Goal: Task Accomplishment & Management: Use online tool/utility

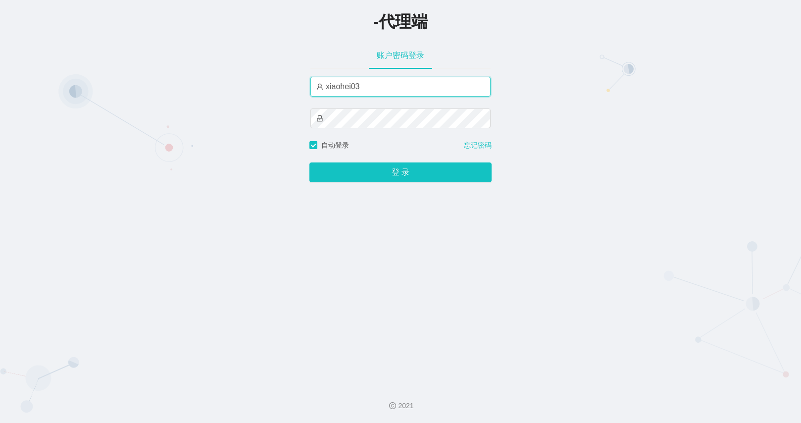
click at [405, 94] on input "xiaohei03" at bounding box center [400, 87] width 180 height 20
type input "azhong01"
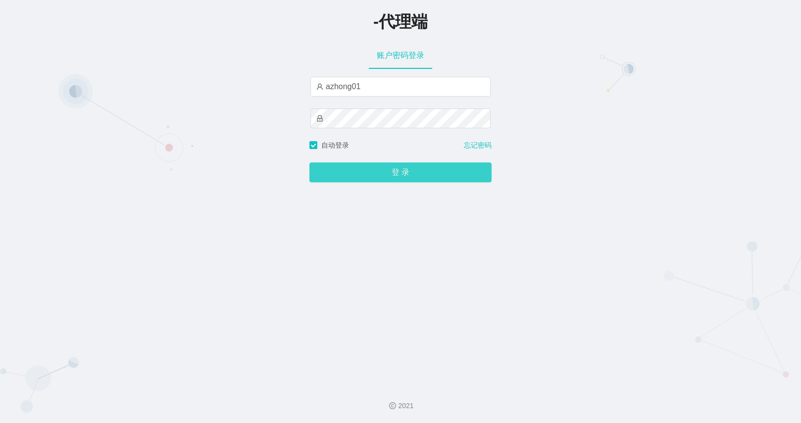
click at [403, 169] on button "登 录" at bounding box center [400, 172] width 182 height 20
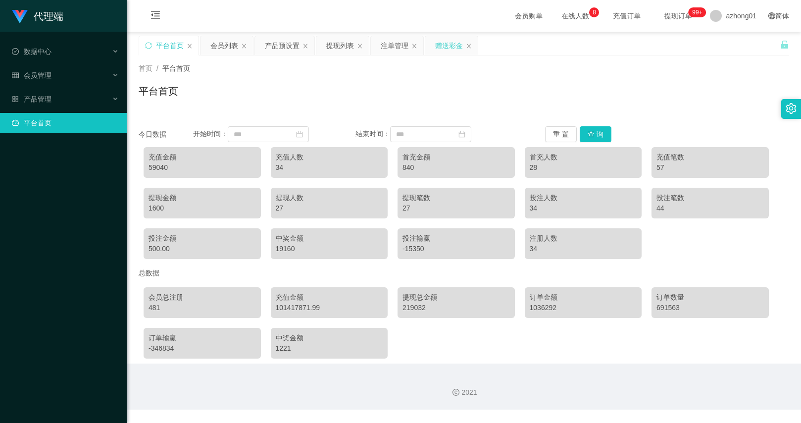
click at [442, 47] on div "赠送彩金" at bounding box center [449, 45] width 28 height 19
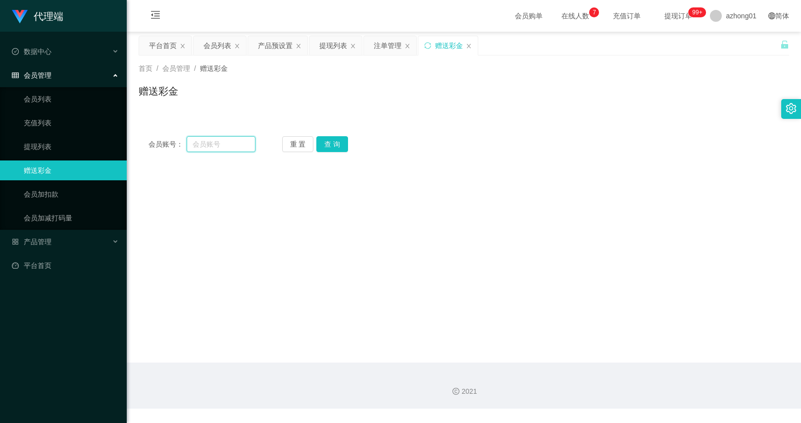
click at [229, 145] on input "text" at bounding box center [221, 144] width 68 height 16
paste input "jackiechow"
type input "jackiechow"
click at [333, 144] on button "查 询" at bounding box center [332, 144] width 32 height 16
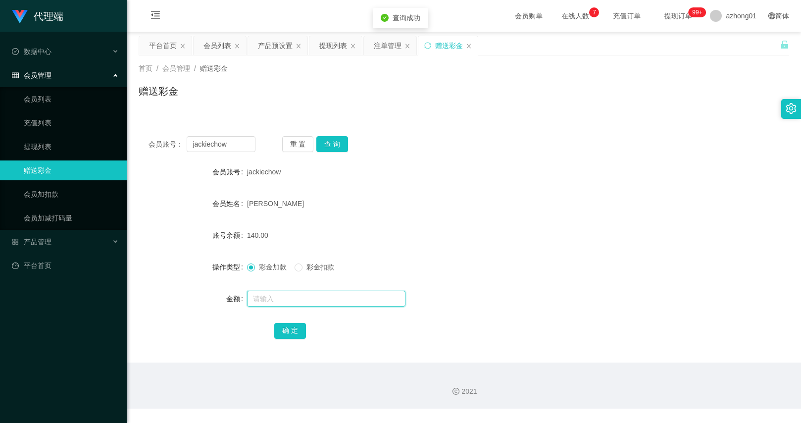
click at [295, 291] on input "text" at bounding box center [326, 298] width 158 height 16
type input "120"
click at [287, 331] on button "确 定" at bounding box center [290, 331] width 32 height 16
click at [329, 138] on button "查 询" at bounding box center [332, 144] width 32 height 16
drag, startPoint x: 565, startPoint y: 88, endPoint x: 575, endPoint y: 79, distance: 13.3
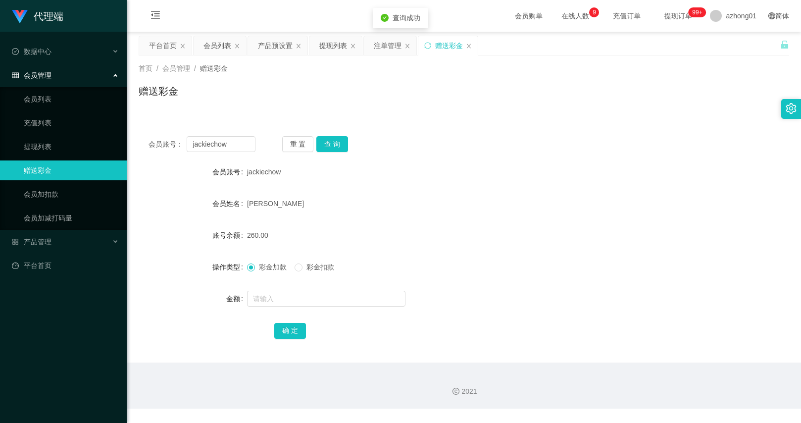
click at [565, 88] on div "赠送彩金" at bounding box center [464, 95] width 650 height 23
click at [249, 144] on input "jackiechow" at bounding box center [221, 144] width 68 height 16
paste input "cindyooiseiying1212"
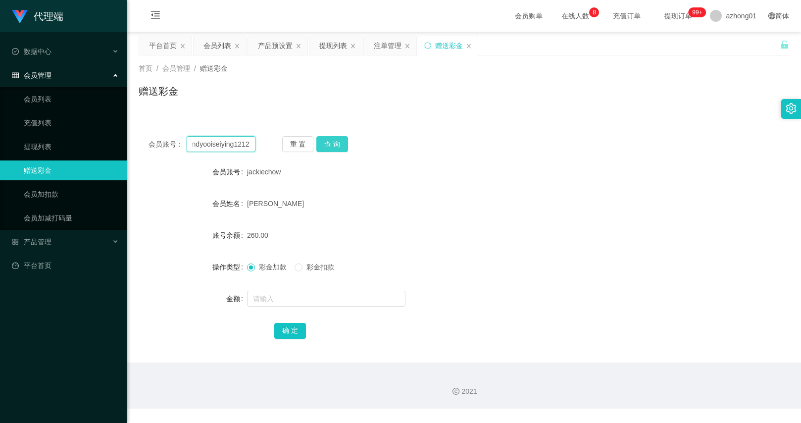
type input "cindyooiseiying1212"
click at [341, 140] on button "查 询" at bounding box center [332, 144] width 32 height 16
click at [275, 289] on div at bounding box center [437, 299] width 380 height 20
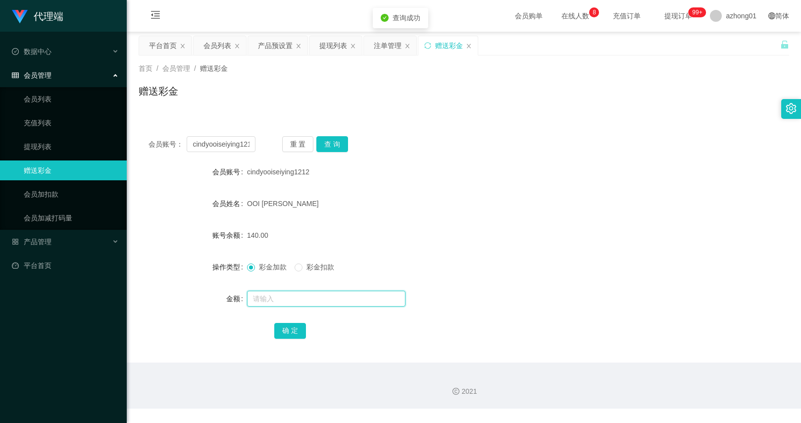
click at [285, 296] on input "text" at bounding box center [326, 298] width 158 height 16
type input "120"
click at [282, 327] on button "确 定" at bounding box center [290, 331] width 32 height 16
click at [236, 148] on input "cindyooiseiying1212" at bounding box center [221, 144] width 68 height 16
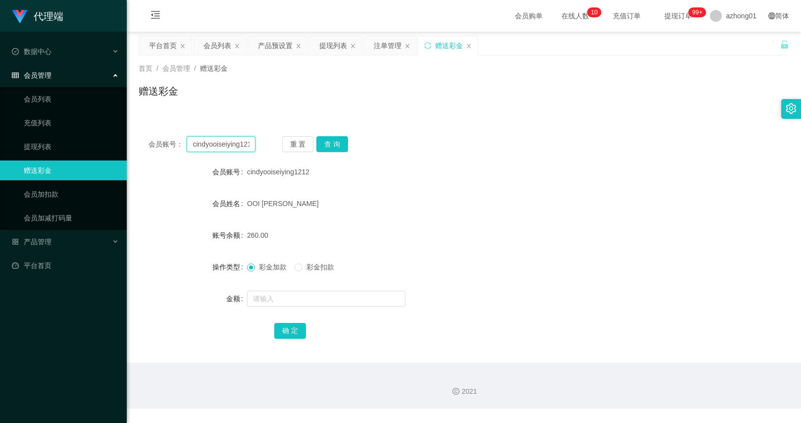
click at [236, 148] on input "cindyooiseiying1212" at bounding box center [221, 144] width 68 height 16
paste input "0143323670"
type input "0143323670"
click at [328, 145] on button "查 询" at bounding box center [332, 144] width 32 height 16
click at [324, 304] on input "text" at bounding box center [326, 298] width 158 height 16
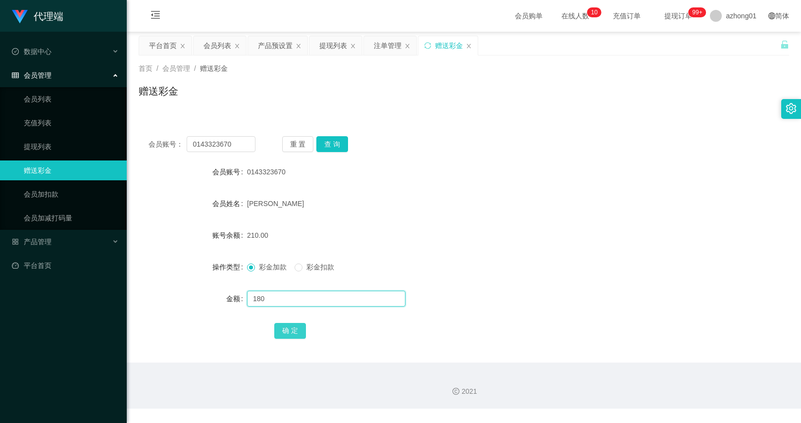
type input "180"
click at [292, 331] on button "确 定" at bounding box center [290, 331] width 32 height 16
click at [247, 145] on input "0143323670" at bounding box center [221, 144] width 68 height 16
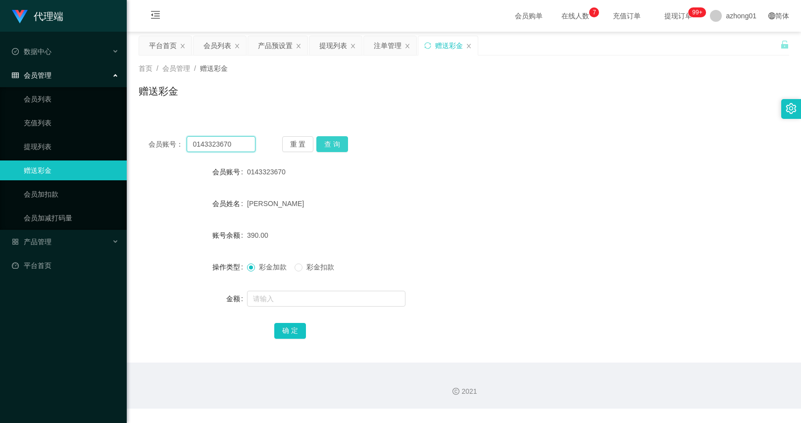
paste input "mahmingho98"
type input "mahmingho98"
click at [350, 151] on div "重 置 查 询" at bounding box center [335, 144] width 107 height 16
click at [336, 143] on button "查 询" at bounding box center [332, 144] width 32 height 16
drag, startPoint x: 352, startPoint y: 160, endPoint x: 332, endPoint y: 150, distance: 22.8
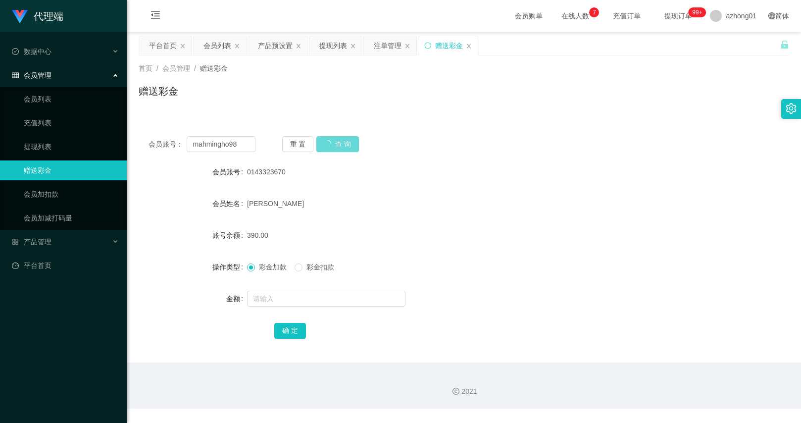
click at [352, 160] on div "会员账号： mahmingho98 重 置 查 询 会员账号 0143323670 会员姓名 Goh Jing Yong 账号余额 390.00 操作类型 彩…" at bounding box center [464, 244] width 650 height 236
click at [301, 139] on button "重 置" at bounding box center [298, 144] width 32 height 16
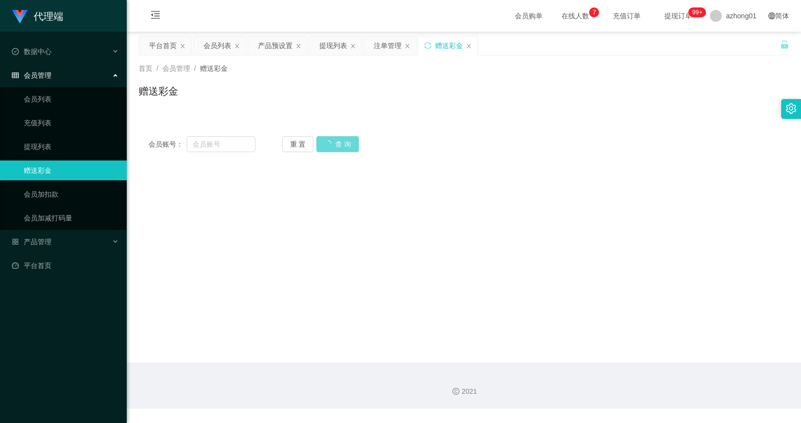
click at [350, 173] on main "关闭左侧 关闭右侧 关闭其它 刷新页面 平台首页 会员列表 产品预设置 提现列表 注单管理 赠送彩金 首页 / 会员管理 / 赠送彩金 / 赠送彩金 会员账号…" at bounding box center [464, 197] width 674 height 331
click at [248, 147] on input "text" at bounding box center [221, 144] width 68 height 16
paste input "mahmingho98"
type input "mahmingho98"
click at [345, 146] on div "重 置 查 询" at bounding box center [335, 144] width 107 height 16
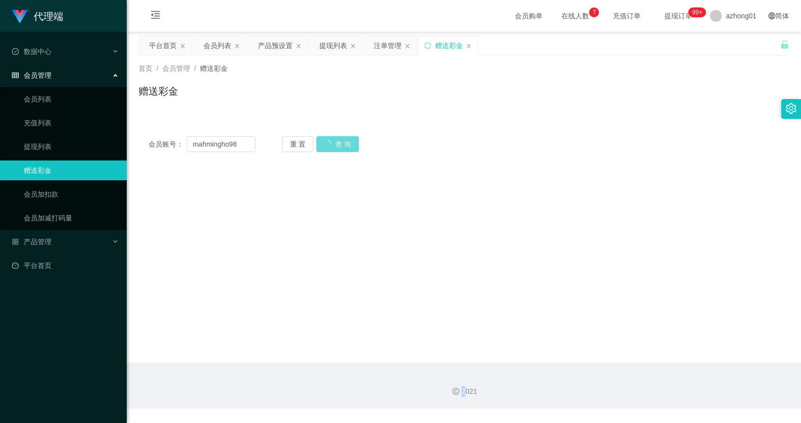
click at [345, 146] on div "重 置 查 询" at bounding box center [335, 144] width 107 height 16
click at [327, 178] on main "关闭左侧 关闭右侧 关闭其它 刷新页面 平台首页 会员列表 产品预设置 提现列表 注单管理 赠送彩金 首页 / 会员管理 / 赠送彩金 / 赠送彩金 会员账号…" at bounding box center [464, 197] width 674 height 331
click at [310, 233] on main "关闭左侧 关闭右侧 关闭其它 刷新页面 平台首页 会员列表 产品预设置 提现列表 注单管理 赠送彩金 首页 / 会员管理 / 赠送彩金 / 赠送彩金 会员账号…" at bounding box center [464, 197] width 674 height 331
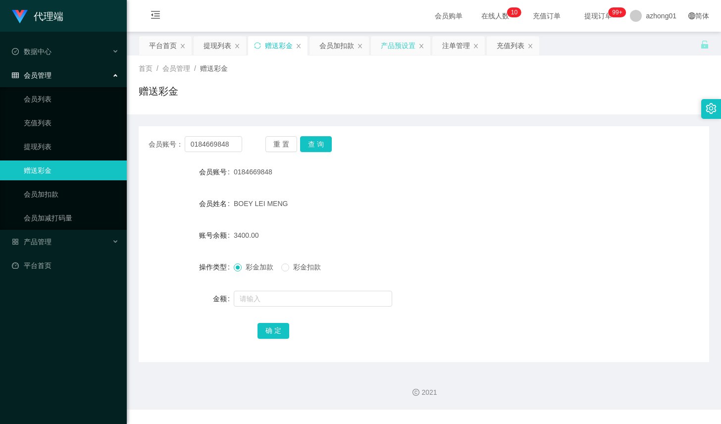
click at [380, 45] on div "产品预设置" at bounding box center [400, 45] width 59 height 19
click at [406, 45] on div "产品预设置" at bounding box center [398, 45] width 35 height 19
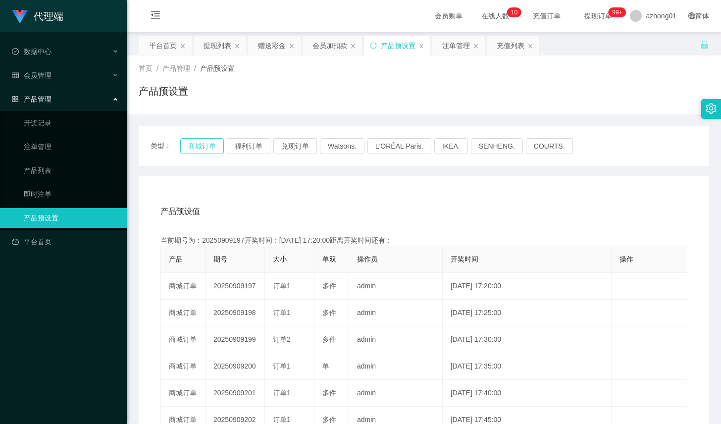
click at [211, 145] on button "商城订单" at bounding box center [202, 146] width 44 height 16
click at [501, 50] on div "充值列表" at bounding box center [510, 45] width 28 height 19
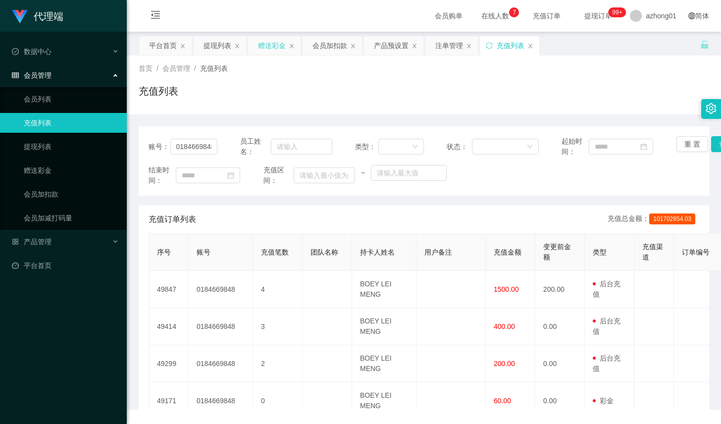
click at [279, 49] on div "赠送彩金" at bounding box center [272, 45] width 28 height 19
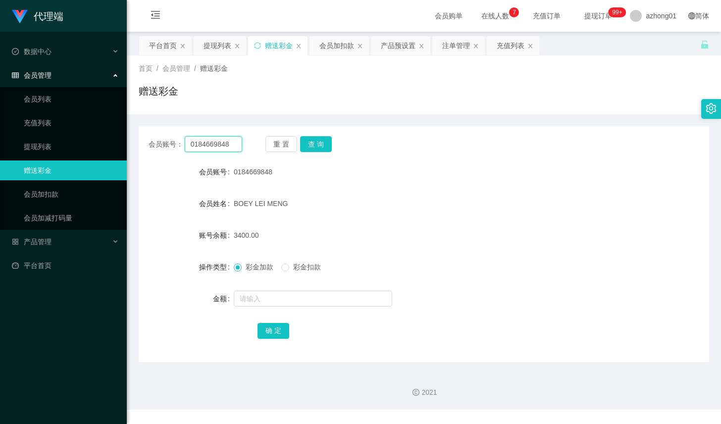
click at [226, 147] on input "0184669848" at bounding box center [213, 144] width 57 height 16
paste input "mahmingho9"
type input "mahmingho98"
click at [312, 145] on button "查 询" at bounding box center [316, 144] width 32 height 16
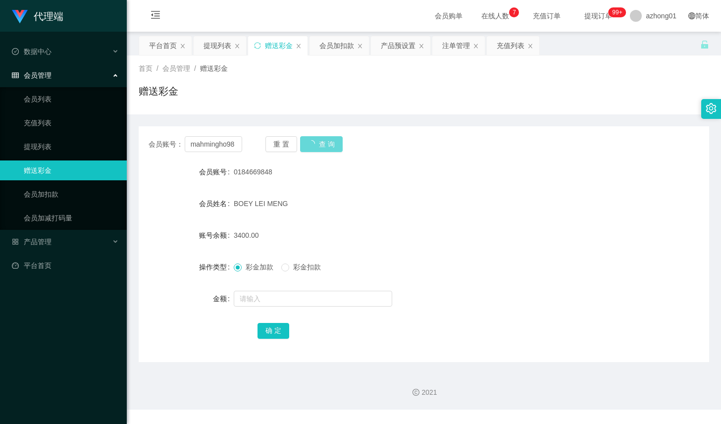
click at [500, 244] on div "3400.00" at bounding box center [400, 235] width 333 height 20
click at [507, 221] on form "会员账号 0184669848 会员姓名 [PERSON_NAME] 账号余额 3400.00 操作类型 彩金加款 彩金扣款 金额 确 定" at bounding box center [424, 251] width 570 height 178
click at [520, 227] on div "3400.00" at bounding box center [400, 235] width 333 height 20
click at [414, 325] on div "确 定" at bounding box center [423, 330] width 333 height 20
click at [301, 93] on div "赠送彩金" at bounding box center [424, 95] width 570 height 23
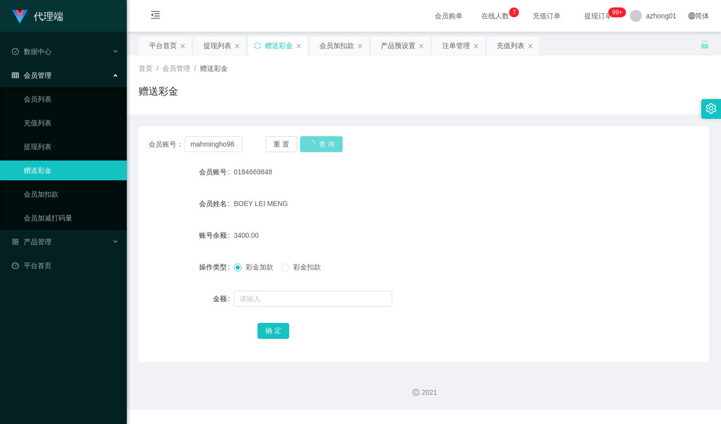
click at [547, 212] on div "BOEY LEI MENG" at bounding box center [400, 204] width 333 height 20
click at [360, 154] on div "会员账号： mahmingho98 重 置 查 询 会员账号 0184669848 会员姓名 BOEY LEI MENG 账号余额 3400.00 操作类型 …" at bounding box center [424, 244] width 570 height 236
click at [289, 142] on button "重 置" at bounding box center [281, 144] width 32 height 16
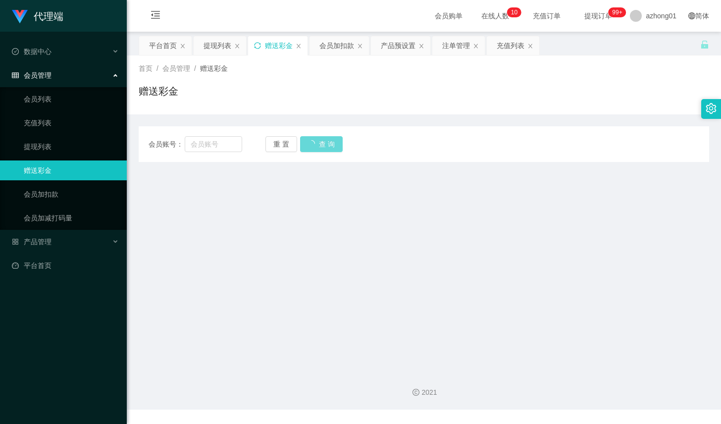
click at [260, 48] on icon "图标: sync" at bounding box center [257, 45] width 7 height 7
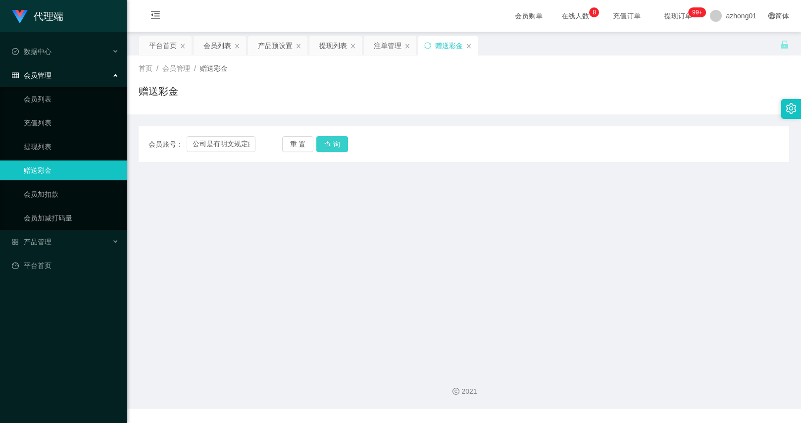
scroll to position [0, 505]
click at [332, 146] on button "查 询" at bounding box center [332, 144] width 32 height 16
click at [248, 143] on input "公司是有明文规定的，禁止工作人员（正式员工）和学员之间有资金往来，以防止内部人员恶意套利，损害公司利益，所有聊天记录必须全程监控记录，不允许私下添加学员进行交…" at bounding box center [221, 144] width 68 height 16
paste input "mahmingho98"
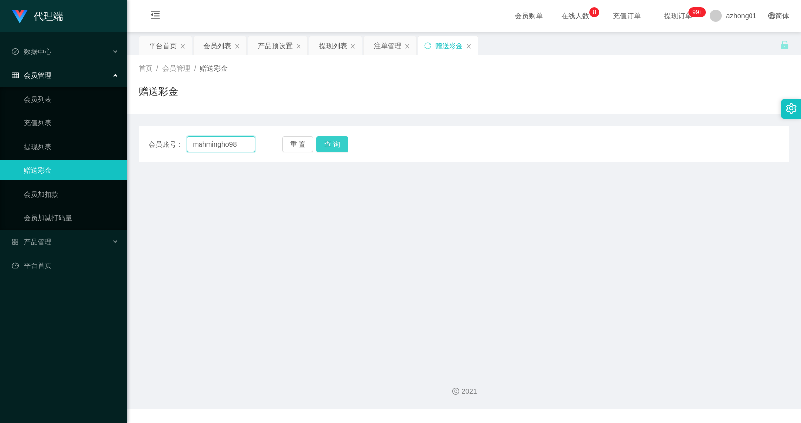
type input "mahmingho98"
click at [332, 145] on button "查 询" at bounding box center [332, 144] width 32 height 16
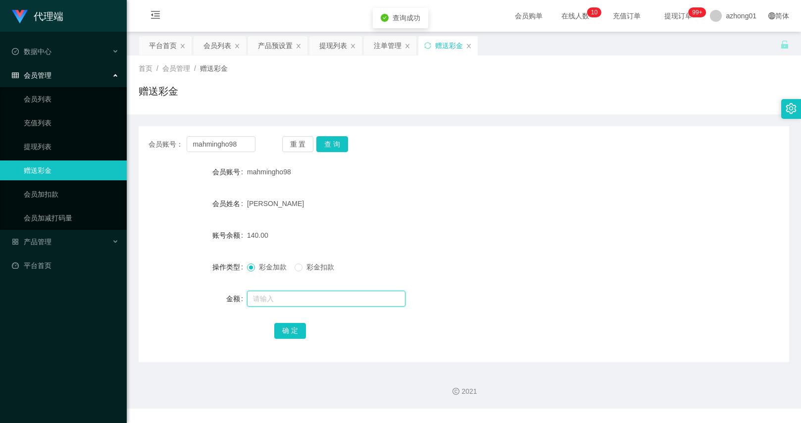
click at [282, 294] on input "text" at bounding box center [326, 298] width 158 height 16
type input "120"
click at [282, 334] on button "确 定" at bounding box center [290, 331] width 32 height 16
click at [388, 50] on div "注单管理" at bounding box center [388, 45] width 28 height 19
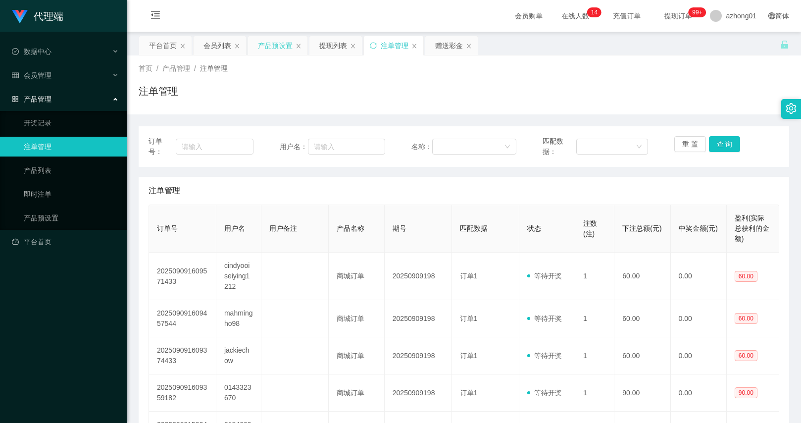
click at [282, 45] on div "产品预设置" at bounding box center [275, 45] width 35 height 19
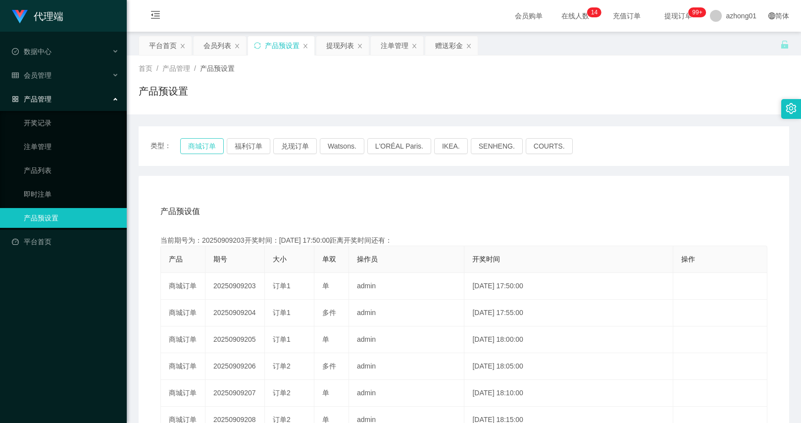
click at [205, 147] on button "商城订单" at bounding box center [202, 146] width 44 height 16
click at [207, 141] on button "商城订单" at bounding box center [202, 146] width 44 height 16
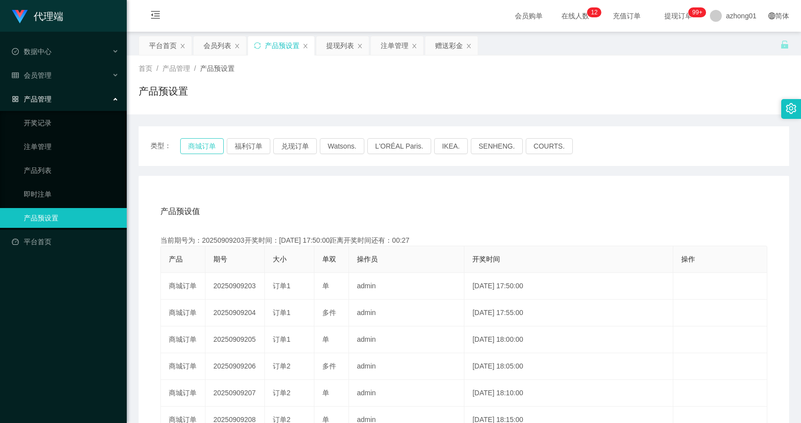
click at [208, 149] on button "商城订单" at bounding box center [202, 146] width 44 height 16
drag, startPoint x: 446, startPoint y: 48, endPoint x: 436, endPoint y: 57, distance: 14.7
click at [447, 48] on div "赠送彩金" at bounding box center [449, 45] width 28 height 19
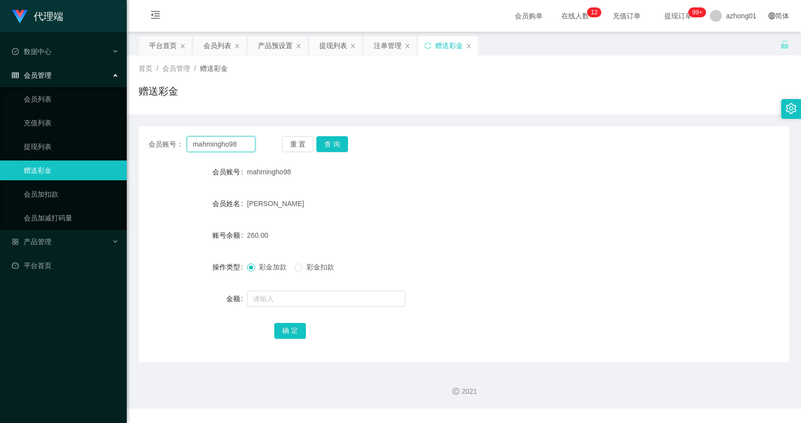
click at [220, 140] on input "mahmingho98" at bounding box center [221, 144] width 68 height 16
paste input "text"
click at [334, 145] on button "查 询" at bounding box center [332, 144] width 32 height 16
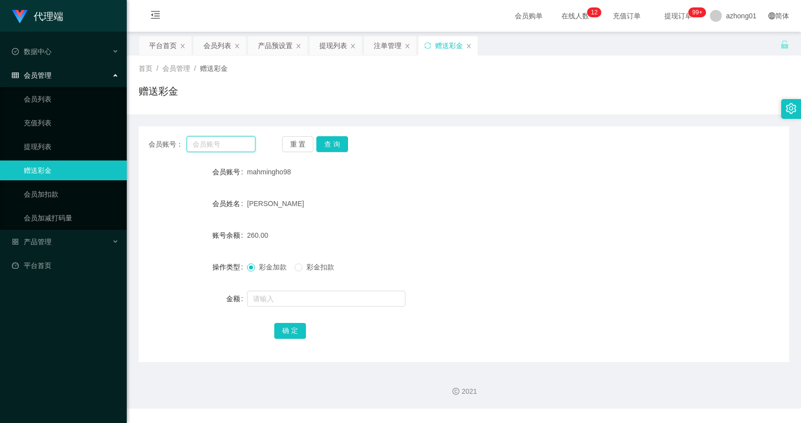
click at [243, 145] on input "text" at bounding box center [221, 144] width 68 height 16
paste input "L12116"
click at [330, 143] on button "查 询" at bounding box center [332, 144] width 32 height 16
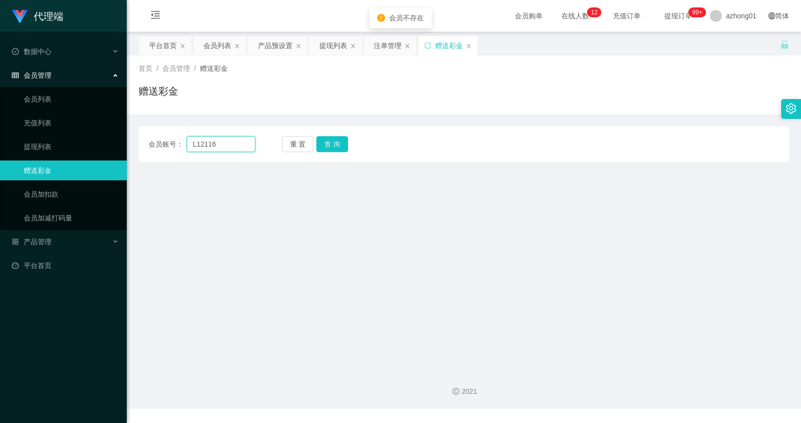
click at [232, 143] on input "L12116" at bounding box center [221, 144] width 68 height 16
type input "L1211G"
click at [328, 139] on button "查 询" at bounding box center [332, 144] width 32 height 16
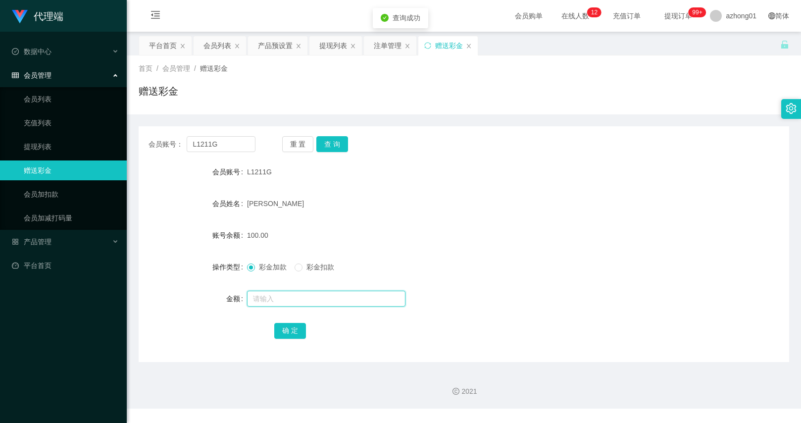
click at [309, 290] on input "text" at bounding box center [326, 298] width 158 height 16
type input "30"
click at [294, 332] on button "确 定" at bounding box center [290, 331] width 32 height 16
click at [387, 46] on div "注单管理" at bounding box center [388, 45] width 28 height 19
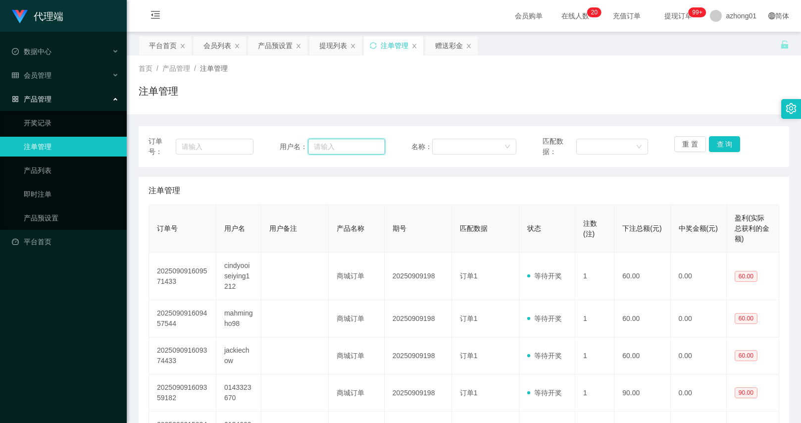
click at [315, 143] on input "text" at bounding box center [346, 147] width 77 height 16
paste input "zzyy7248"
click at [721, 141] on button "查 询" at bounding box center [725, 144] width 32 height 16
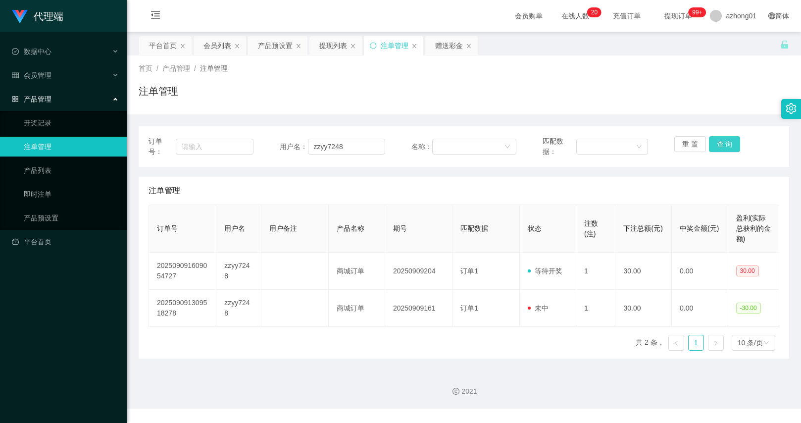
click at [721, 141] on button "查 询" at bounding box center [725, 144] width 32 height 16
click at [365, 148] on input "zzyy7248" at bounding box center [346, 147] width 77 height 16
paste input "12345677"
type input "12345677"
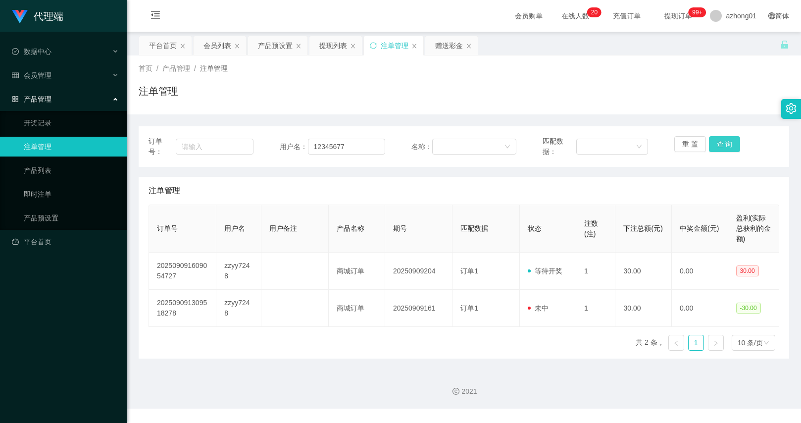
click at [725, 145] on button "查 询" at bounding box center [725, 144] width 32 height 16
click at [710, 145] on button "查 询" at bounding box center [725, 144] width 32 height 16
click at [710, 145] on div "重 置 查 询" at bounding box center [726, 146] width 105 height 21
click at [438, 43] on div "赠送彩金" at bounding box center [449, 45] width 28 height 19
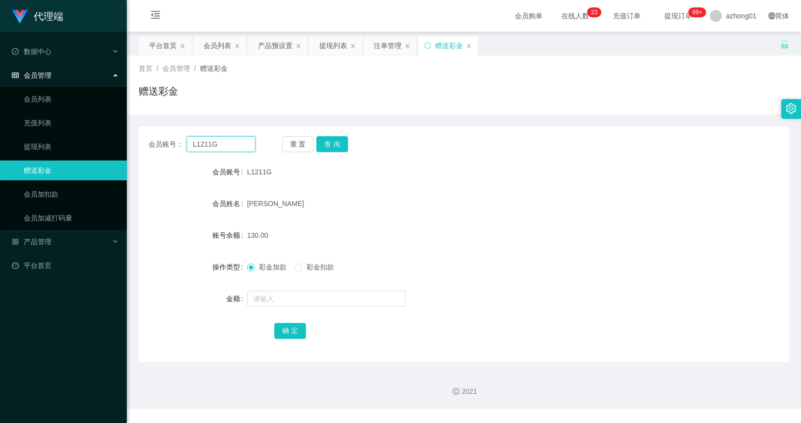
click at [238, 145] on input "L1211G" at bounding box center [221, 144] width 68 height 16
paste input "12345677"
type input "12345677"
click at [344, 149] on button "查 询" at bounding box center [332, 144] width 32 height 16
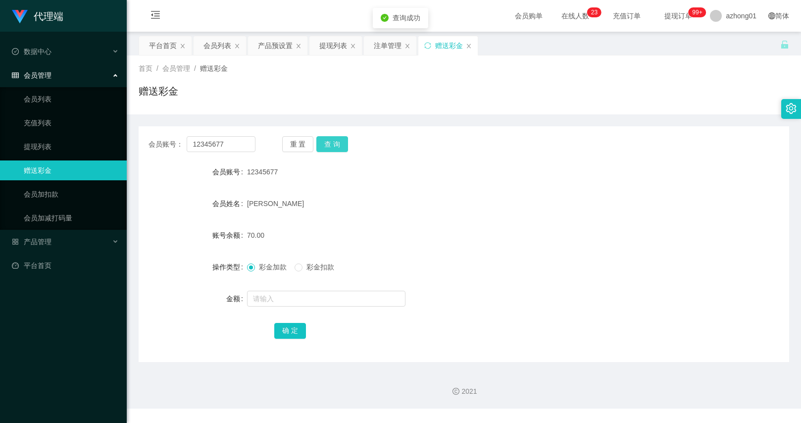
click at [340, 147] on button "查 询" at bounding box center [332, 144] width 32 height 16
click at [309, 266] on span "彩金扣款" at bounding box center [320, 267] width 36 height 8
click at [308, 301] on input "text" at bounding box center [326, 298] width 158 height 16
type input "3"
type input "60"
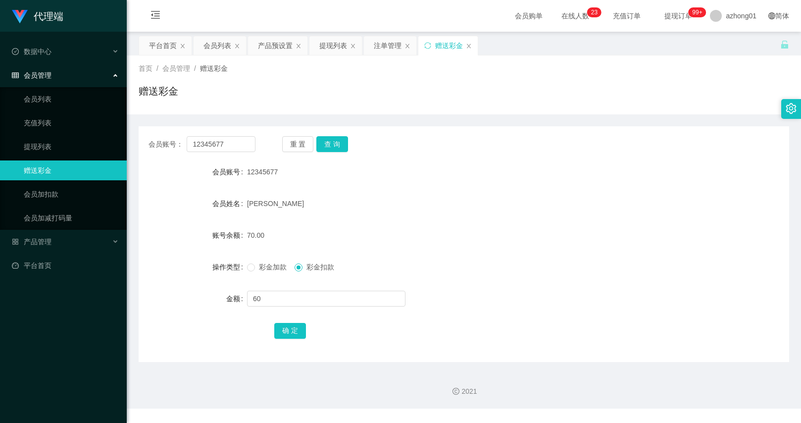
click at [270, 270] on span "彩金加款" at bounding box center [273, 267] width 36 height 8
click at [288, 329] on button "确 定" at bounding box center [290, 331] width 32 height 16
click at [244, 145] on input "12345677" at bounding box center [221, 144] width 68 height 16
paste input "zzyy7248"
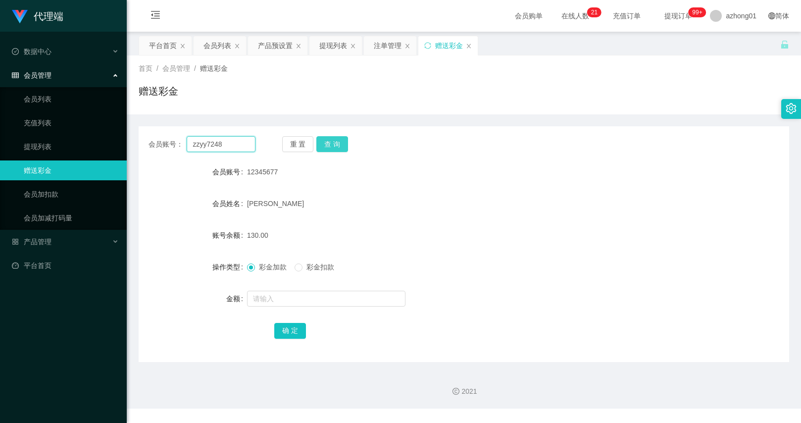
type input "zzyy7248"
click at [337, 145] on button "查 询" at bounding box center [332, 144] width 32 height 16
click at [290, 292] on input "text" at bounding box center [326, 298] width 158 height 16
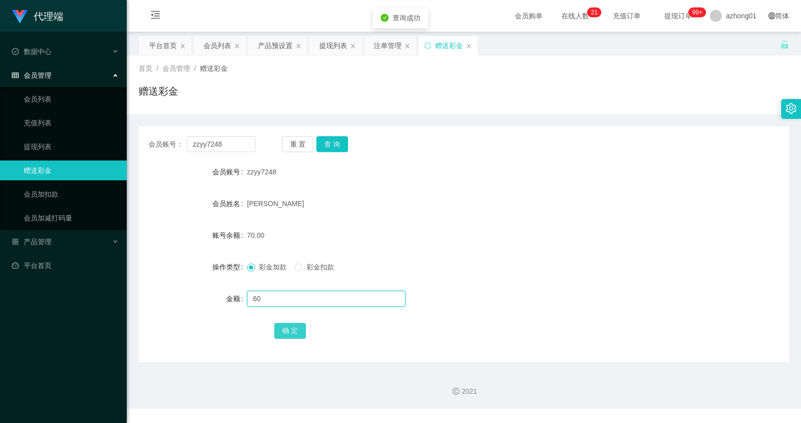
type input "60"
click at [286, 327] on button "确 定" at bounding box center [290, 331] width 32 height 16
click at [244, 147] on input "zzyy7248" at bounding box center [221, 144] width 68 height 16
paste input "Mama"
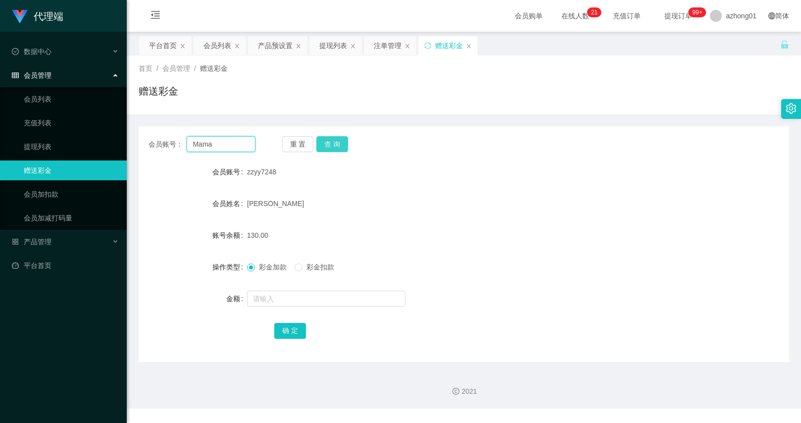
type input "Mama"
drag, startPoint x: 333, startPoint y: 141, endPoint x: 319, endPoint y: 163, distance: 26.0
click at [333, 141] on button "查 询" at bounding box center [332, 144] width 32 height 16
click at [285, 298] on input "text" at bounding box center [326, 298] width 158 height 16
drag, startPoint x: 277, startPoint y: 301, endPoint x: 244, endPoint y: 302, distance: 32.2
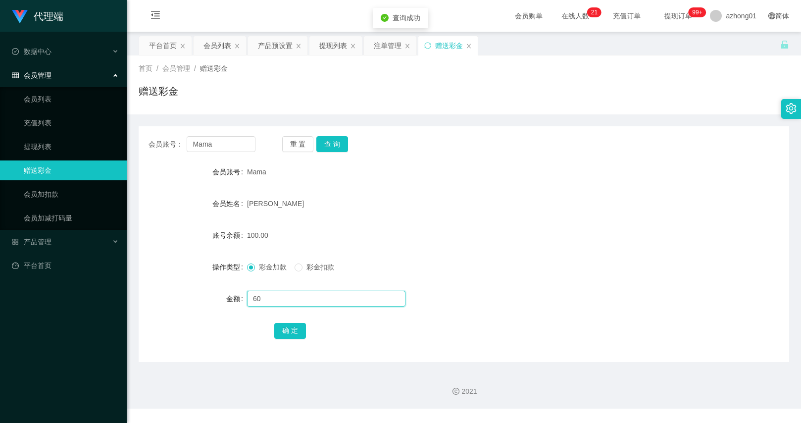
click at [244, 302] on div "金额 60" at bounding box center [464, 299] width 650 height 20
type input "30"
click at [294, 335] on button "确 定" at bounding box center [290, 331] width 32 height 16
click at [250, 144] on input "Mama" at bounding box center [221, 144] width 68 height 16
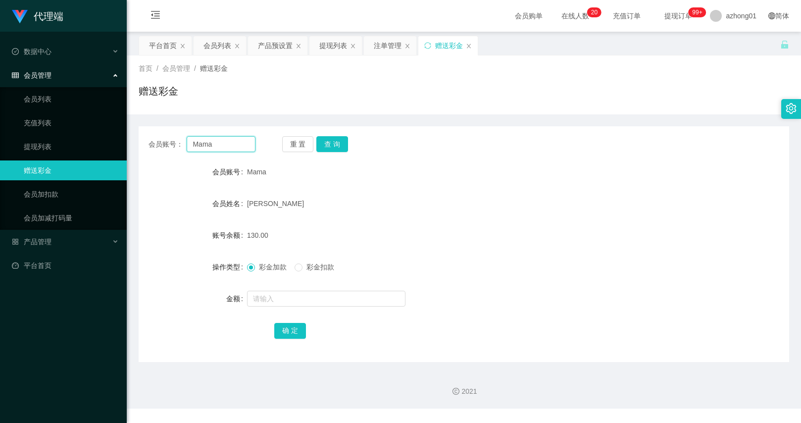
paste input "text"
click at [242, 143] on input "text" at bounding box center [221, 144] width 68 height 16
paste input "moses2868"
type input "moses2868"
click at [334, 145] on button "查 询" at bounding box center [332, 144] width 32 height 16
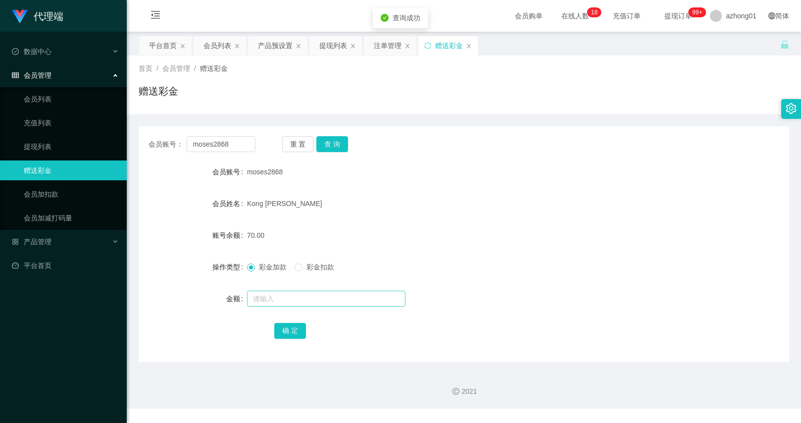
click at [282, 288] on form "会员账号 moses2868 会员姓名 Kong chung ann 账号余额 70.00 操作类型 彩金加款 彩金扣款 金额 确 定" at bounding box center [464, 251] width 650 height 178
click at [282, 294] on input "text" at bounding box center [326, 298] width 158 height 16
type input "60"
click at [290, 329] on button "确 定" at bounding box center [290, 331] width 32 height 16
drag, startPoint x: 279, startPoint y: 44, endPoint x: 294, endPoint y: 79, distance: 37.9
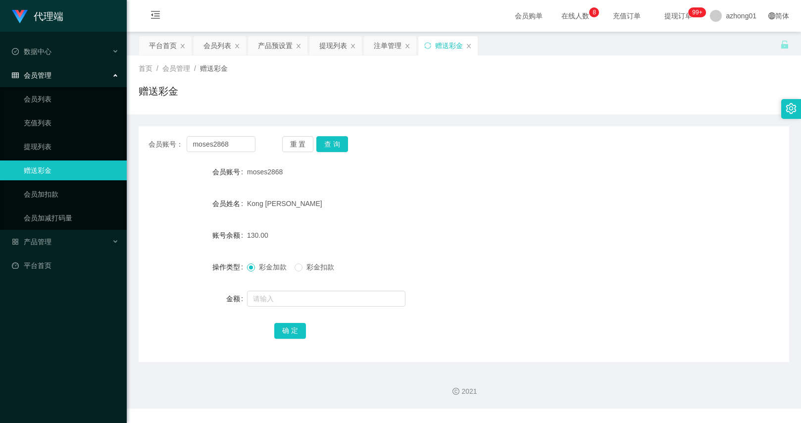
click at [279, 44] on div "产品预设置" at bounding box center [275, 45] width 35 height 19
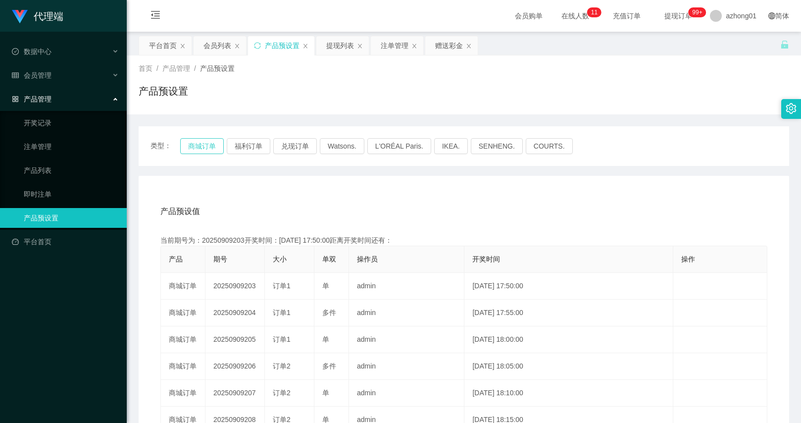
click at [218, 147] on button "商城订单" at bounding box center [202, 146] width 44 height 16
click at [196, 146] on button "商城订单" at bounding box center [202, 146] width 44 height 16
click at [402, 43] on div "注单管理" at bounding box center [395, 45] width 28 height 19
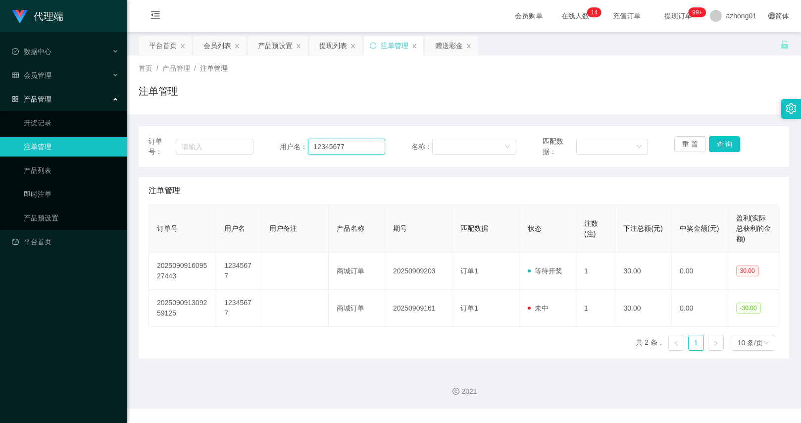
click at [328, 149] on input "12345677" at bounding box center [346, 147] width 77 height 16
paste input "text"
click at [497, 183] on div "注单管理" at bounding box center [463, 191] width 630 height 28
click at [363, 147] on input "text" at bounding box center [346, 147] width 77 height 16
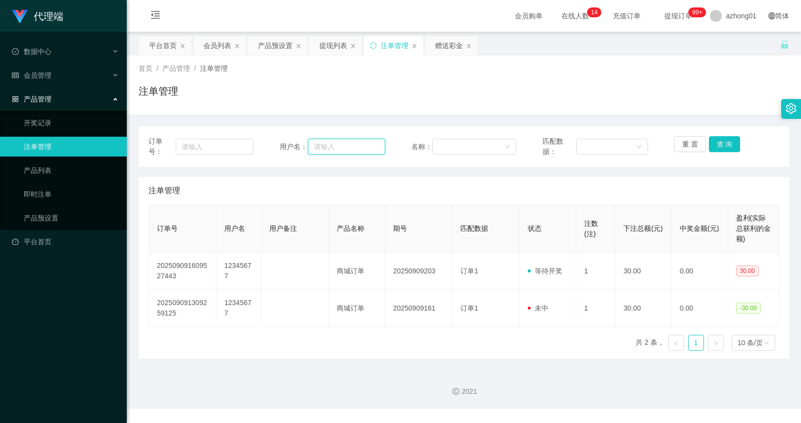
paste input "joepua"
click at [718, 146] on button "查 询" at bounding box center [725, 144] width 32 height 16
click at [330, 145] on input "joepua" at bounding box center [346, 147] width 77 height 16
paste input "Estherwong"
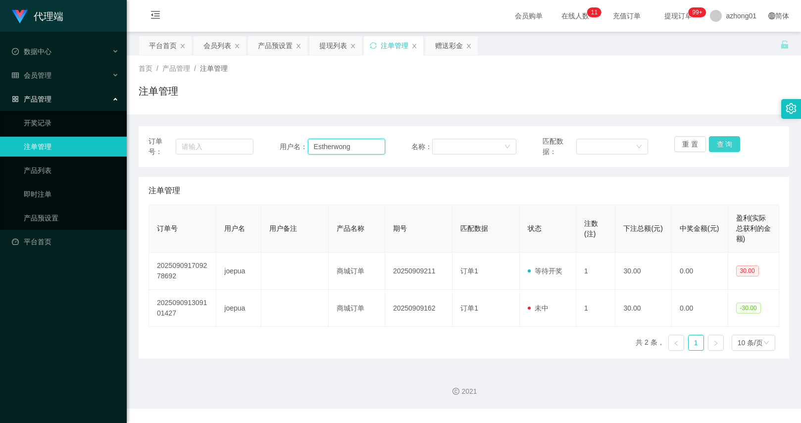
type input "Estherwong"
click at [724, 142] on button "查 询" at bounding box center [725, 144] width 32 height 16
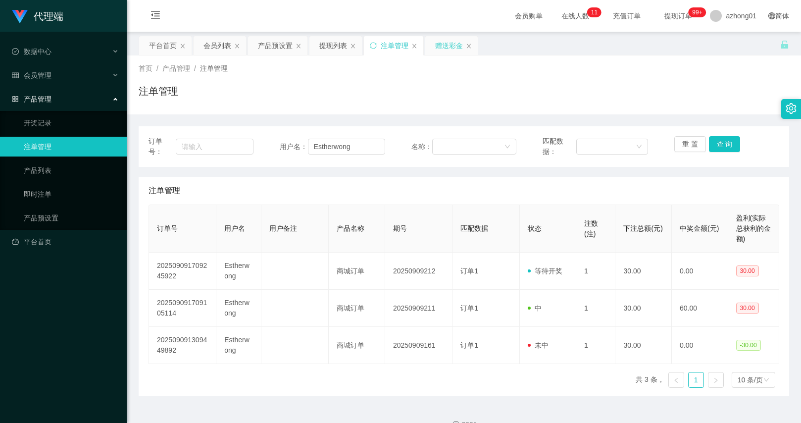
click at [441, 48] on div "赠送彩金" at bounding box center [449, 45] width 28 height 19
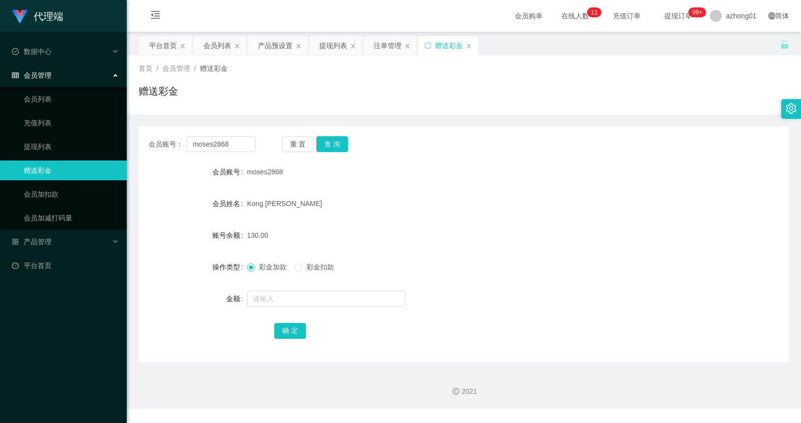
click at [235, 152] on div "会员账号： moses2868 重 置 查 询 会员账号 moses2868 会员姓名 Kong chung ann 账号余额 130.00 操作类型 彩金加…" at bounding box center [464, 244] width 650 height 236
click at [233, 145] on input "moses2868" at bounding box center [221, 144] width 68 height 16
paste input "Estherwong"
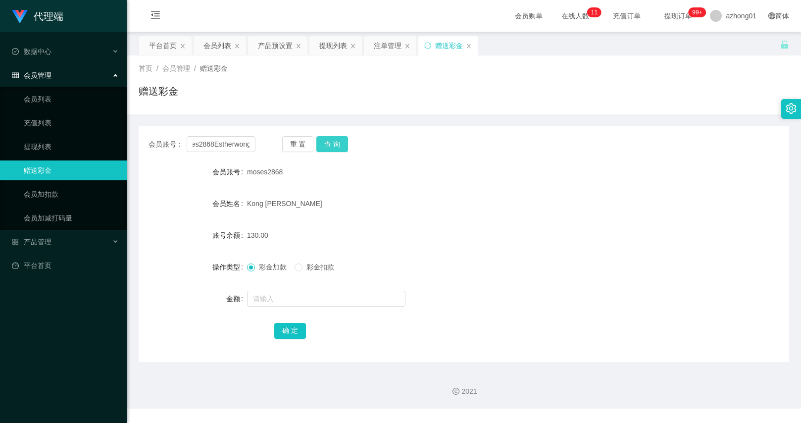
click at [329, 145] on button "查 询" at bounding box center [332, 144] width 32 height 16
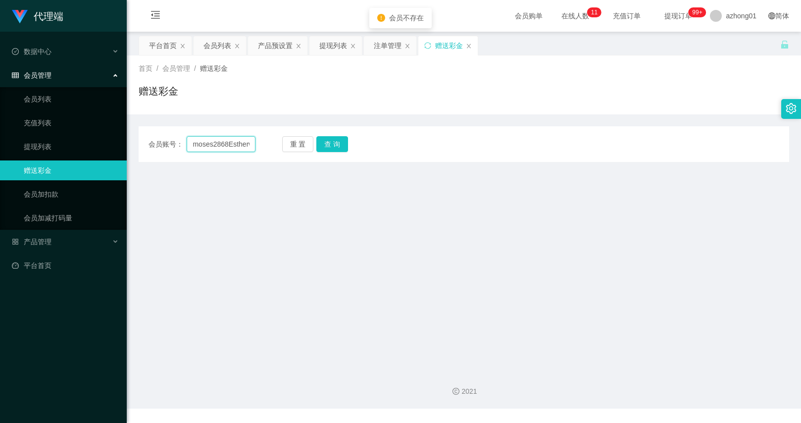
click at [227, 137] on input "moses2868Estherwong" at bounding box center [221, 144] width 68 height 16
paste input "text"
type input "Estherwong"
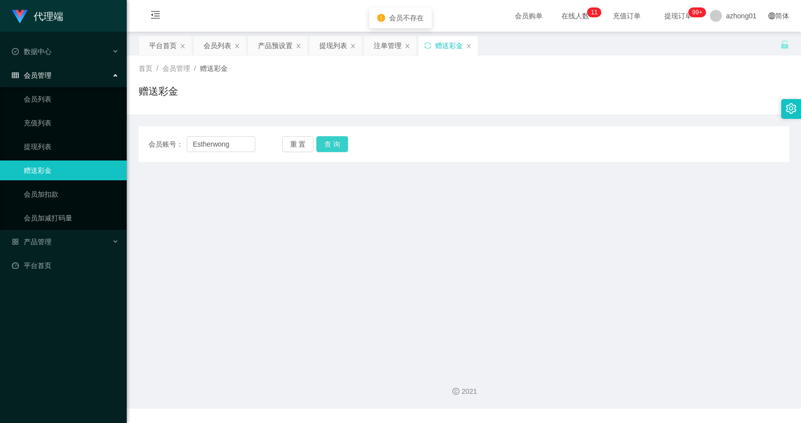
click at [339, 140] on button "查 询" at bounding box center [332, 144] width 32 height 16
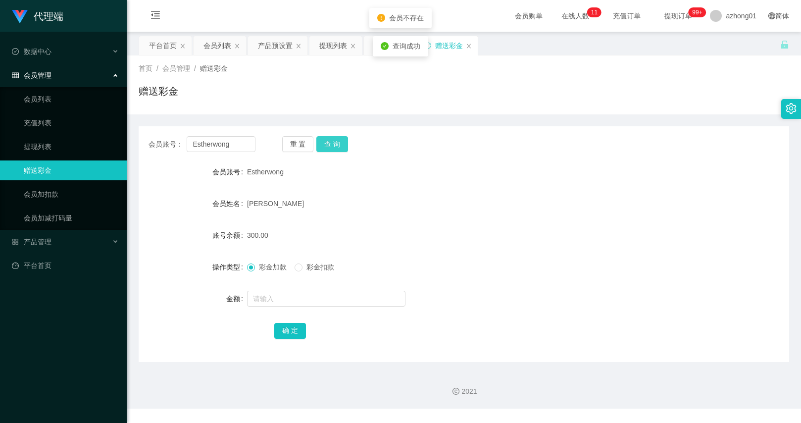
click at [329, 141] on button "查 询" at bounding box center [332, 144] width 32 height 16
click at [329, 141] on div "重 置 查 询" at bounding box center [335, 144] width 107 height 16
click at [380, 185] on form "会员账号 Estherwong 会员姓名 Wong PEI Ing 账号余额 300.00 操作类型 彩金加款 彩金扣款 金额 确 定" at bounding box center [464, 251] width 650 height 178
click at [375, 45] on div "查询成功" at bounding box center [400, 46] width 55 height 20
click at [366, 43] on div "注单管理" at bounding box center [390, 45] width 52 height 19
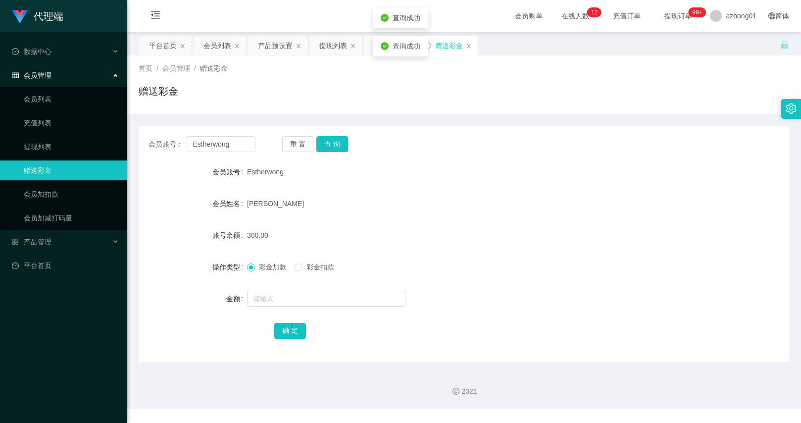
click at [366, 43] on div "注单管理" at bounding box center [390, 45] width 52 height 19
click at [370, 54] on div "注单管理" at bounding box center [390, 45] width 52 height 19
click at [370, 79] on div "首页 / 会员管理 / 赠送彩金 / 赠送彩金" at bounding box center [464, 84] width 650 height 43
click at [386, 51] on div "注单管理" at bounding box center [388, 45] width 28 height 19
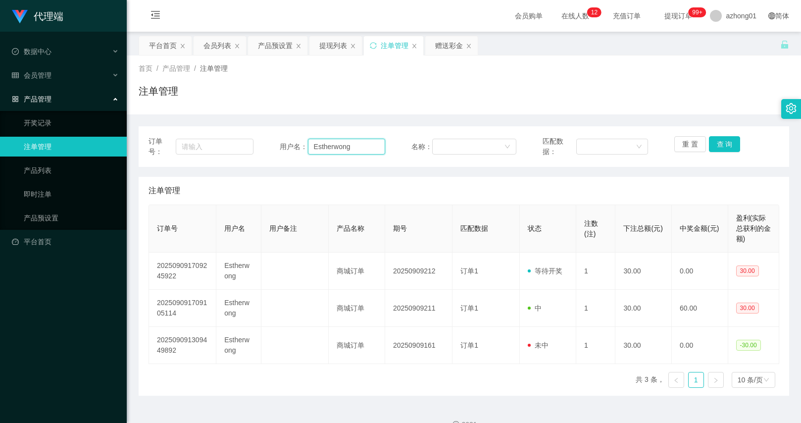
click at [325, 145] on input "Estherwong" at bounding box center [346, 147] width 77 height 16
click at [714, 140] on button "查 询" at bounding box center [725, 144] width 32 height 16
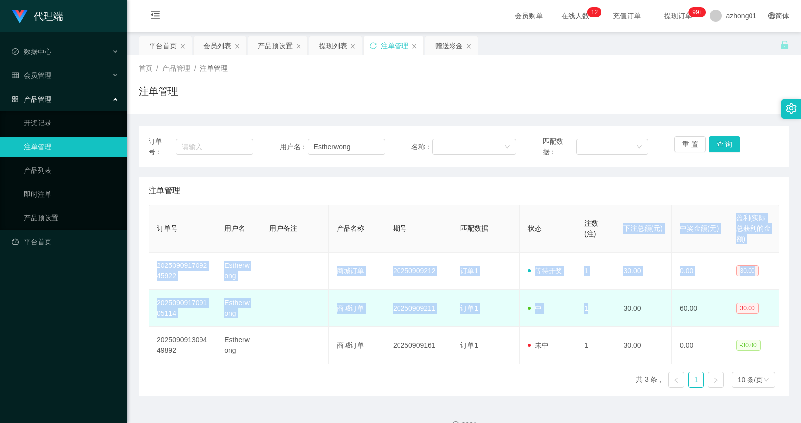
drag, startPoint x: 595, startPoint y: 286, endPoint x: 604, endPoint y: 313, distance: 29.3
click at [604, 313] on table "订单号 用户名 用户备注 产品名称 期号 匹配数据 状态 注数(注) 下注总额(元) 中奖金额(元) 盈利(实际总获利的金额) 202509091709245…" at bounding box center [463, 283] width 630 height 159
click at [604, 313] on td "1" at bounding box center [595, 308] width 39 height 37
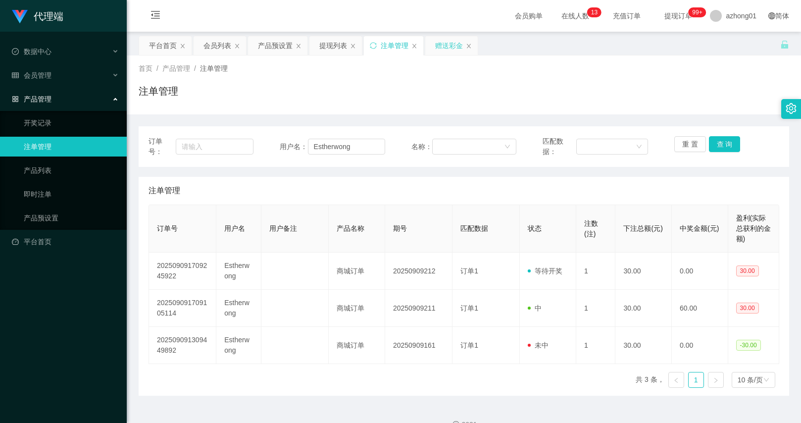
click at [447, 48] on div "赠送彩金" at bounding box center [449, 45] width 28 height 19
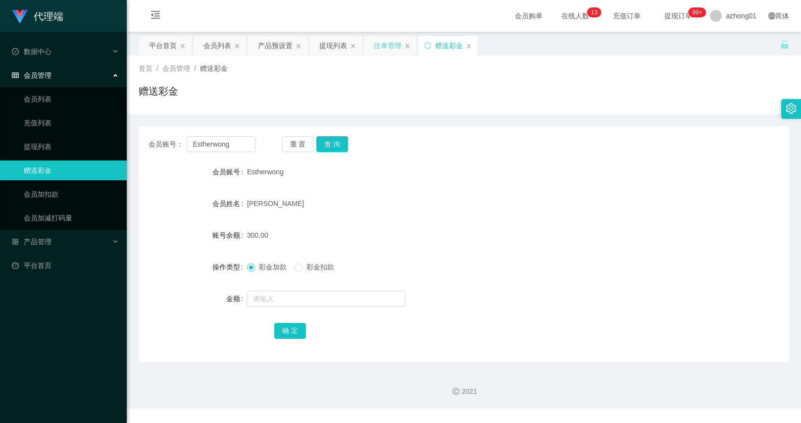
click at [379, 47] on div "注单管理" at bounding box center [388, 45] width 28 height 19
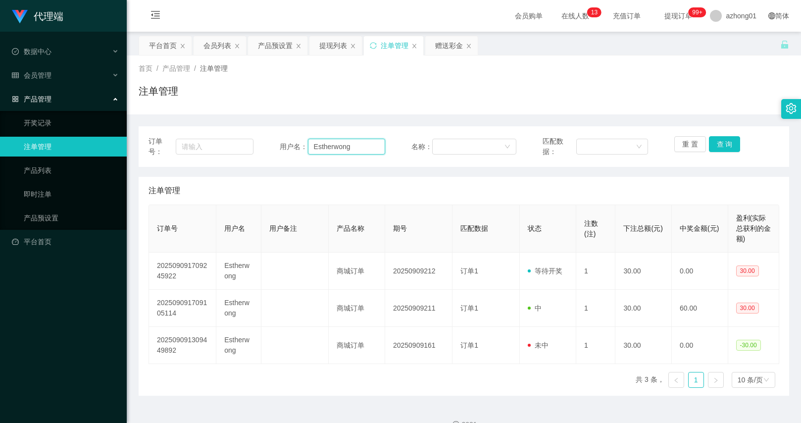
click at [356, 149] on input "Estherwong" at bounding box center [346, 147] width 77 height 16
click at [727, 145] on button "查 询" at bounding box center [725, 144] width 32 height 16
click at [531, 81] on div "首页 / 产品管理 / 注单管理 / 注单管理" at bounding box center [464, 84] width 650 height 43
click at [279, 43] on div "产品预设置" at bounding box center [275, 45] width 35 height 19
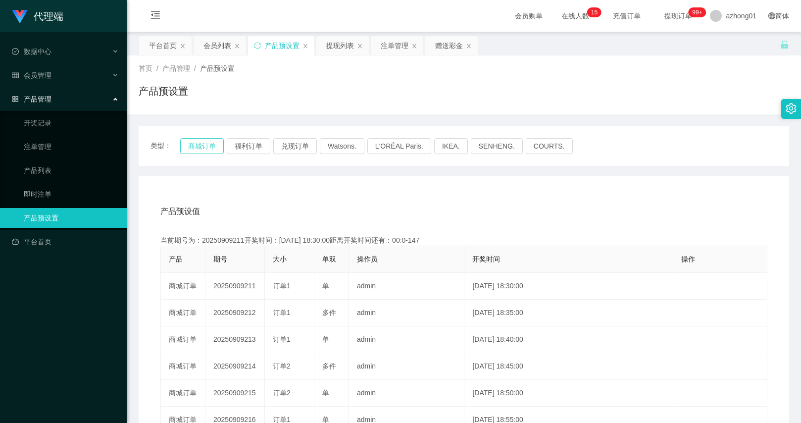
click at [218, 148] on button "商城订单" at bounding box center [202, 146] width 44 height 16
click at [446, 44] on div "赠送彩金" at bounding box center [449, 45] width 28 height 19
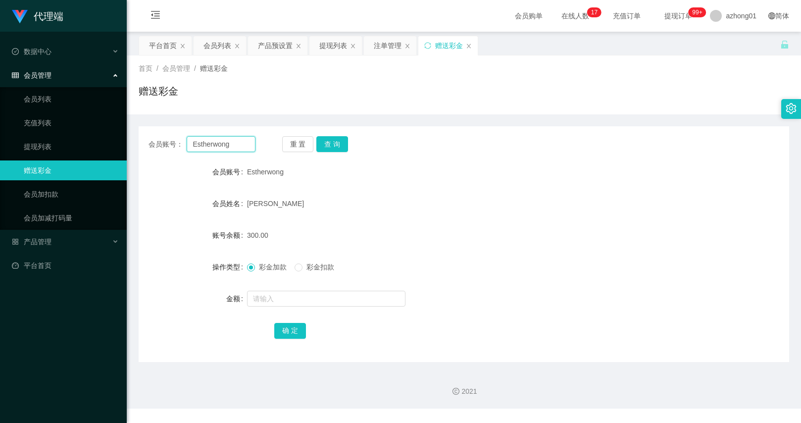
click at [240, 147] on input "Estherwong" at bounding box center [221, 144] width 68 height 16
click at [326, 142] on button "查 询" at bounding box center [332, 144] width 32 height 16
click at [293, 299] on input "text" at bounding box center [326, 298] width 158 height 16
type input "9"
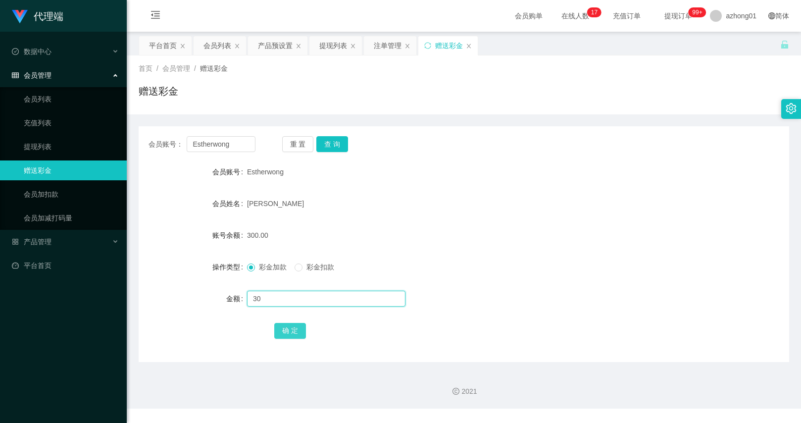
type input "30"
click at [295, 329] on button "确 定" at bounding box center [290, 331] width 32 height 16
click at [334, 148] on button "查 询" at bounding box center [332, 144] width 32 height 16
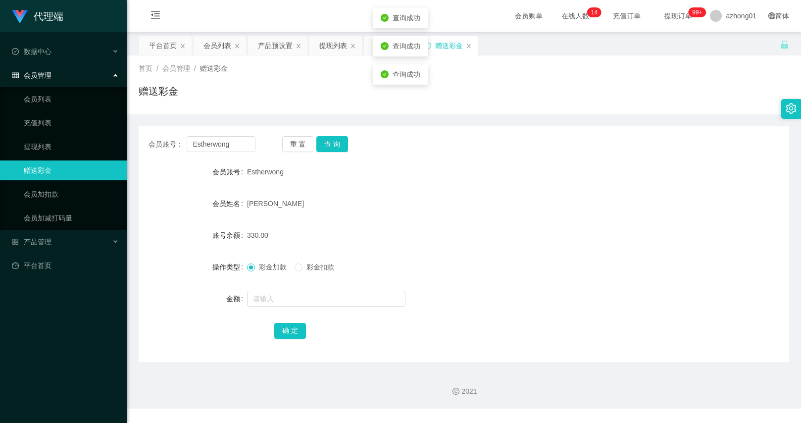
click at [333, 134] on div "会员账号： Estherwong 重 置 查 询 会员账号 Estherwong 会员姓名 Wong PEI Ing 账号余额 330.00 操作类型 彩金加…" at bounding box center [464, 244] width 650 height 236
click at [336, 137] on button "查 询" at bounding box center [332, 144] width 32 height 16
click at [336, 137] on button "查 询" at bounding box center [337, 144] width 43 height 16
click at [337, 139] on button "查 询" at bounding box center [337, 144] width 43 height 16
click at [629, 143] on div "会员账号： Estherwong 重 置 查 询" at bounding box center [464, 144] width 650 height 16
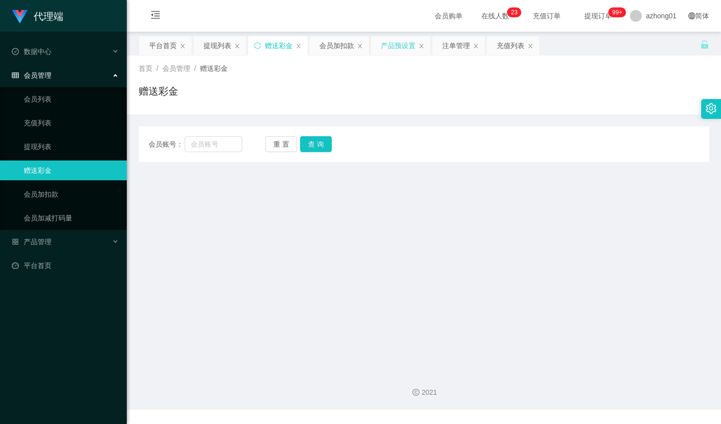
click at [397, 49] on div "产品预设置" at bounding box center [398, 45] width 35 height 19
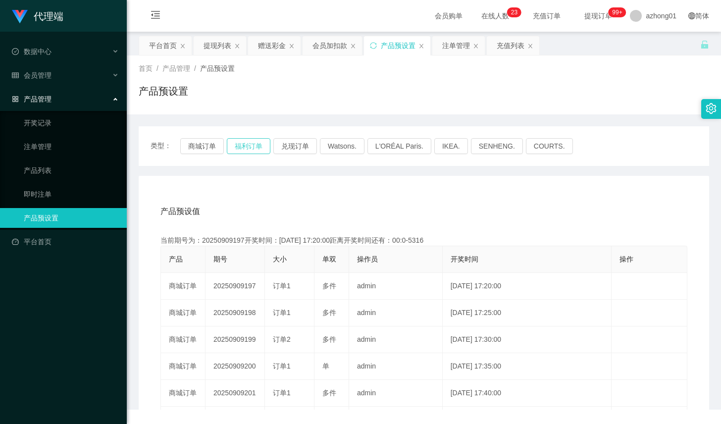
click at [252, 142] on button "福利订单" at bounding box center [249, 146] width 44 height 16
